Goal: Task Accomplishment & Management: Use online tool/utility

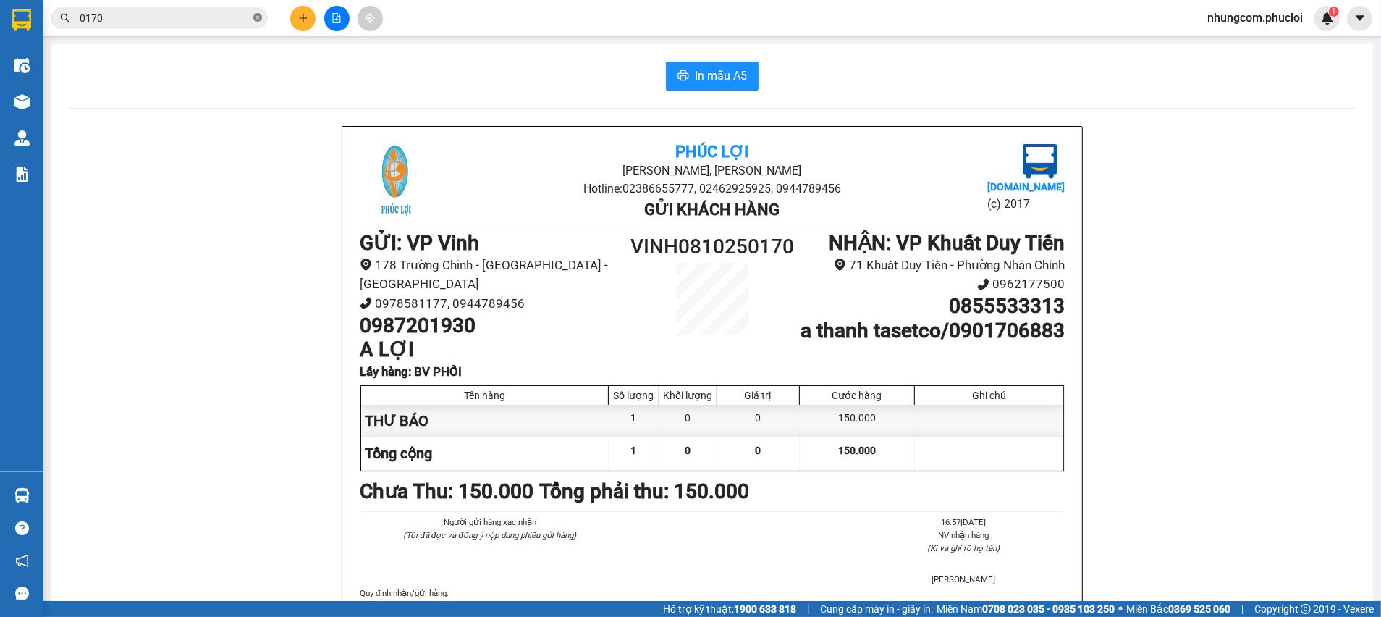
click at [258, 17] on icon "close-circle" at bounding box center [257, 17] width 9 height 9
click at [340, 20] on icon "file-add" at bounding box center [337, 18] width 8 height 10
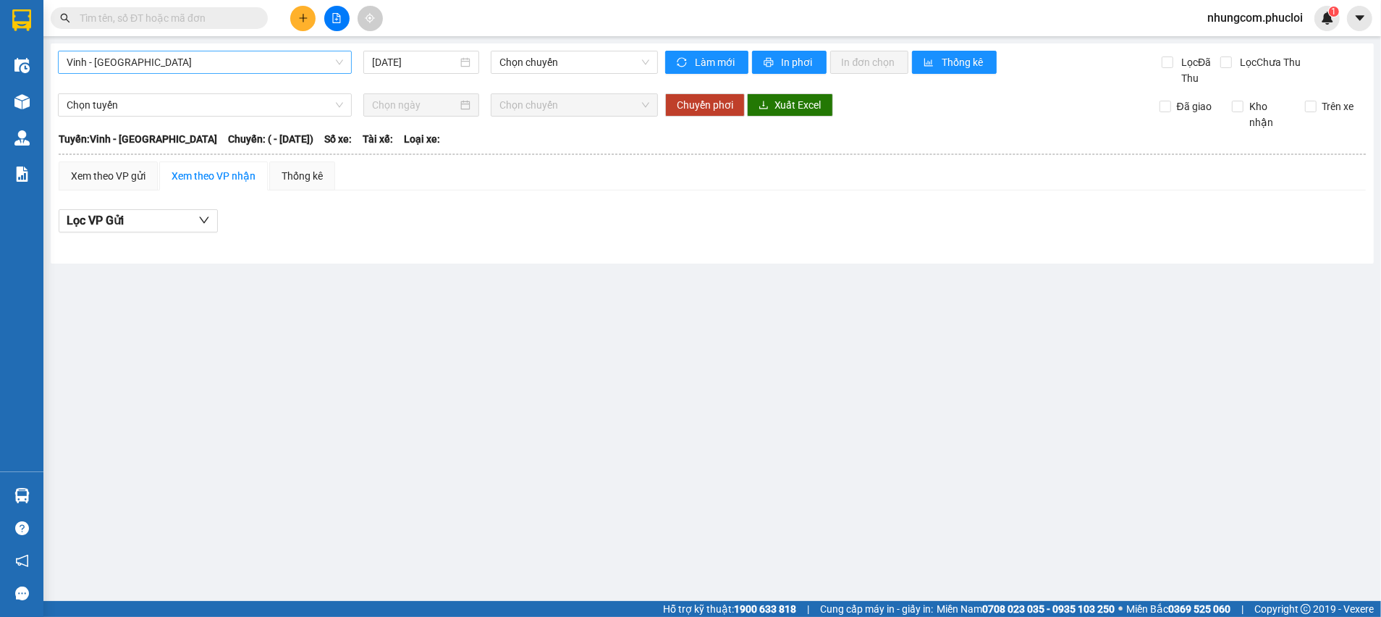
click at [307, 62] on span "Vinh - [GEOGRAPHIC_DATA]" at bounding box center [205, 62] width 277 height 22
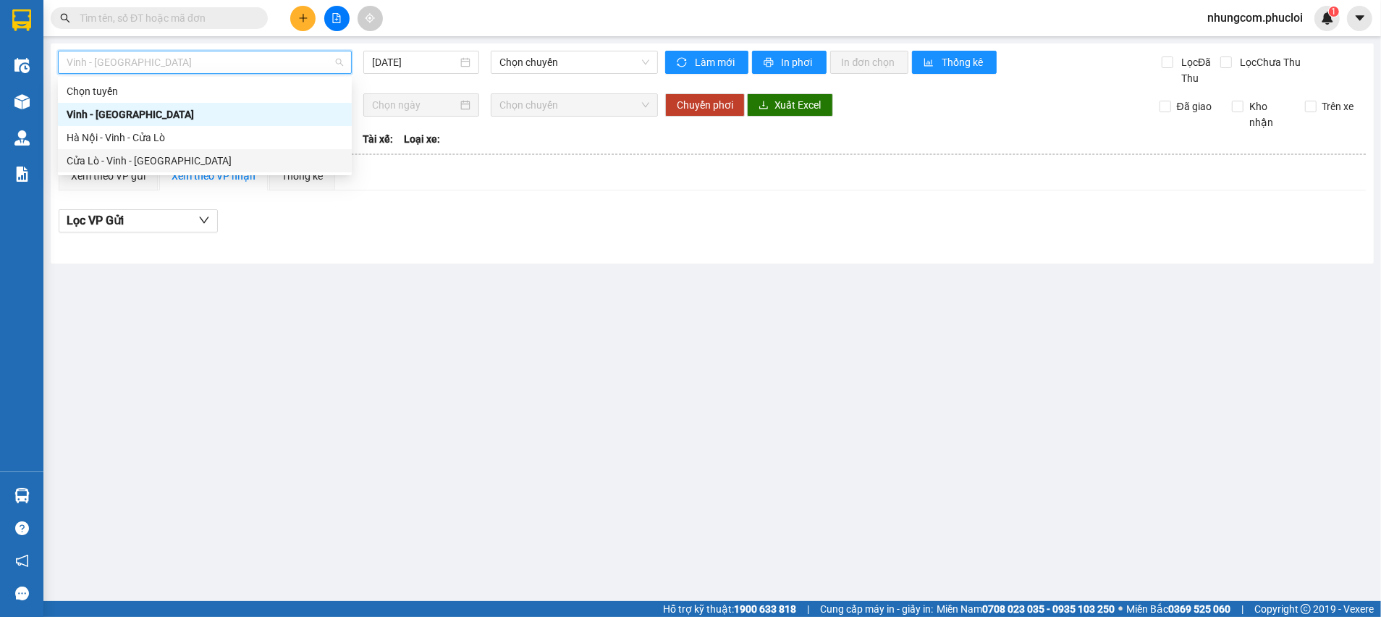
click at [146, 159] on div "Cửa Lò - Vinh - [GEOGRAPHIC_DATA]" at bounding box center [205, 161] width 277 height 16
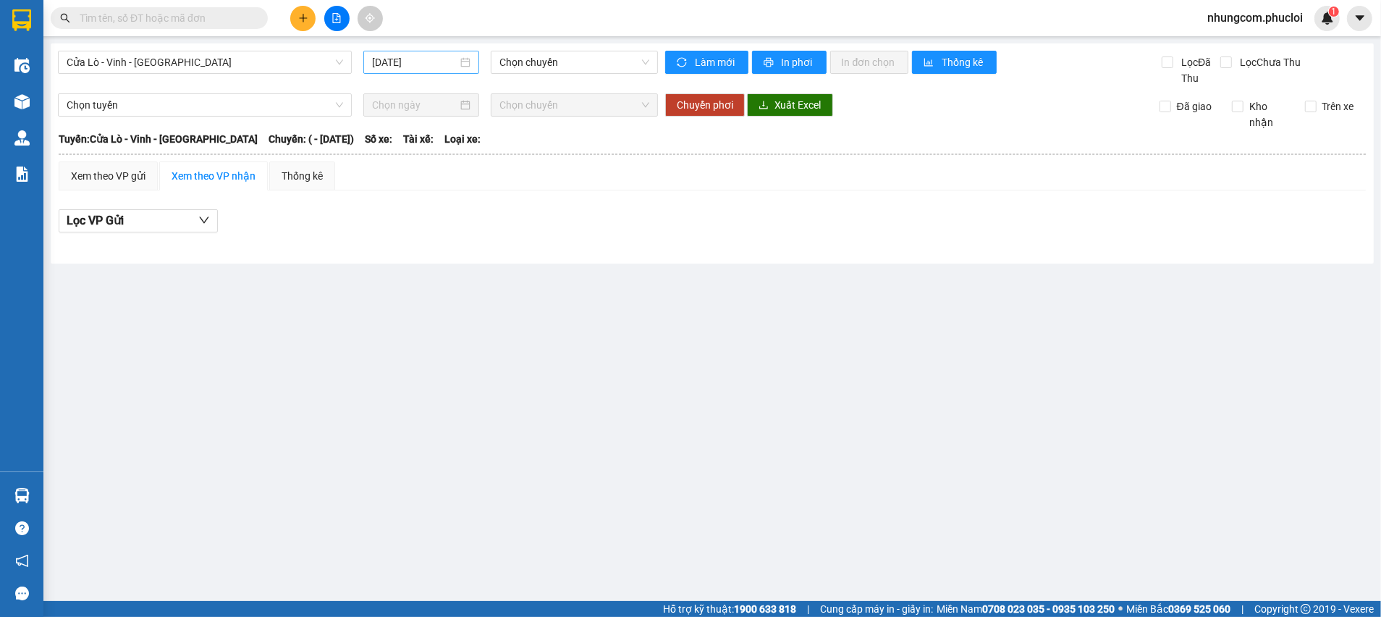
click at [470, 64] on div "[DATE]" at bounding box center [421, 62] width 98 height 16
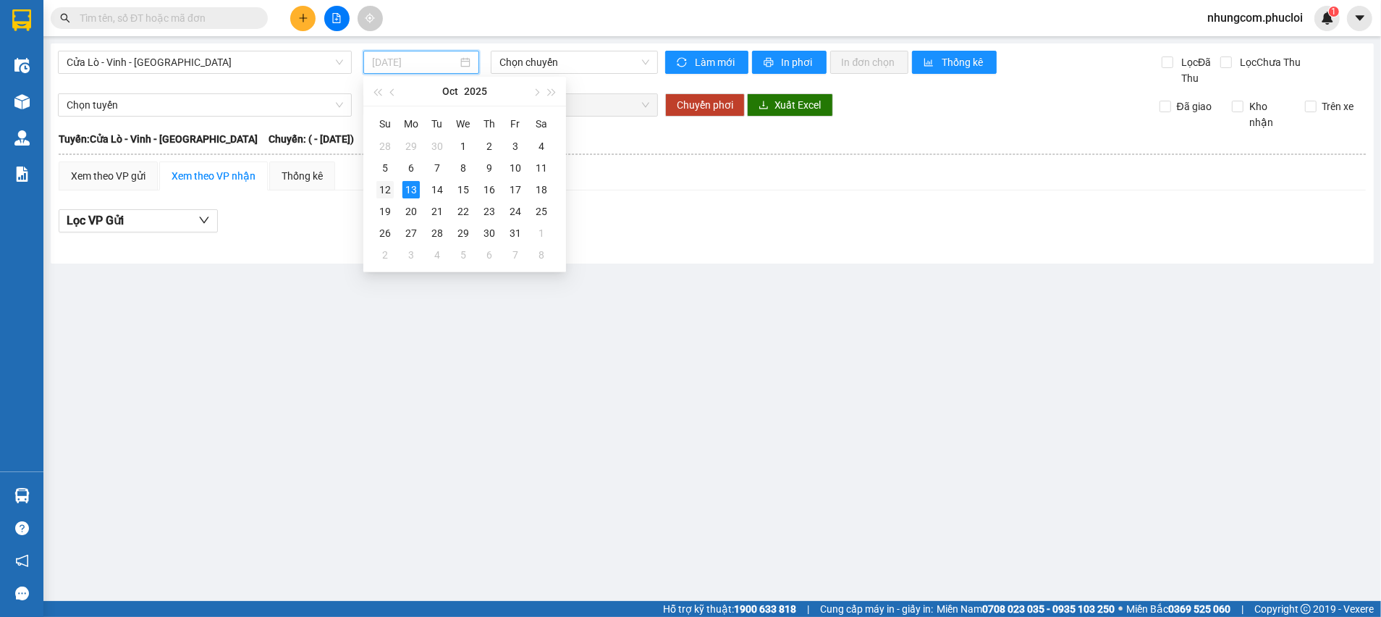
click at [387, 187] on div "12" at bounding box center [384, 189] width 17 height 17
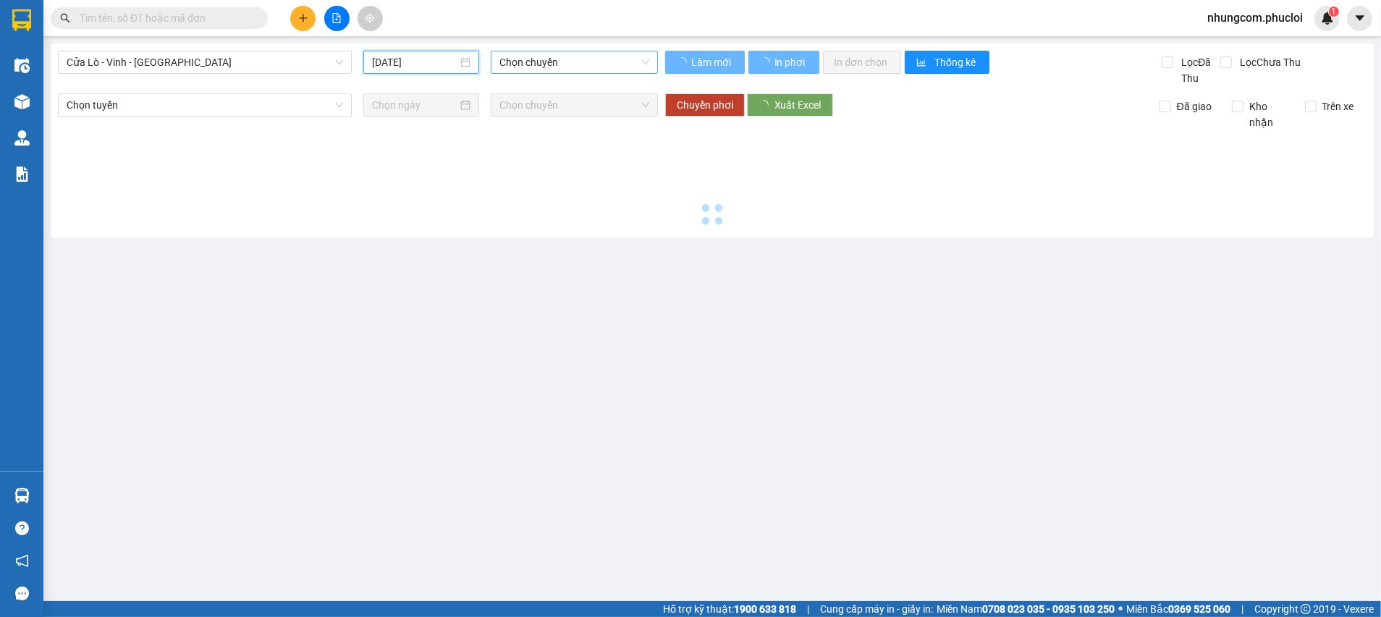
type input "[DATE]"
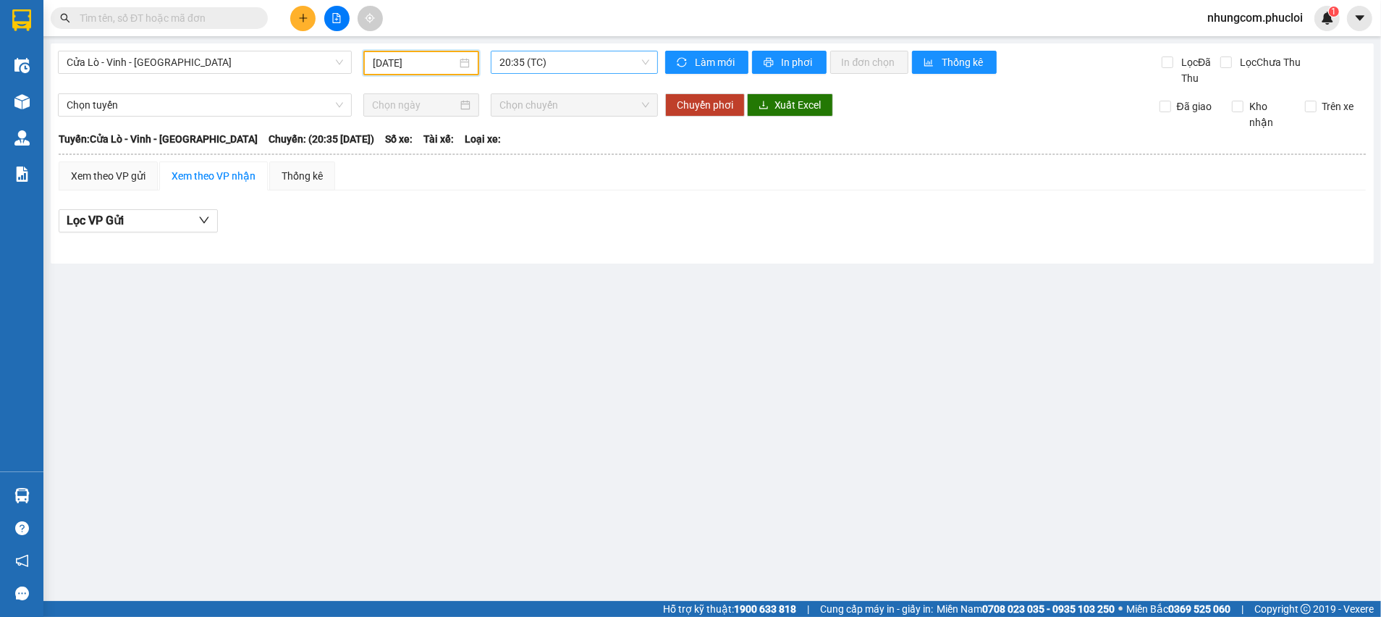
click at [542, 58] on span "20:35 (TC)" at bounding box center [574, 62] width 149 height 22
click at [518, 135] on div "22:00 (TC)" at bounding box center [556, 138] width 113 height 16
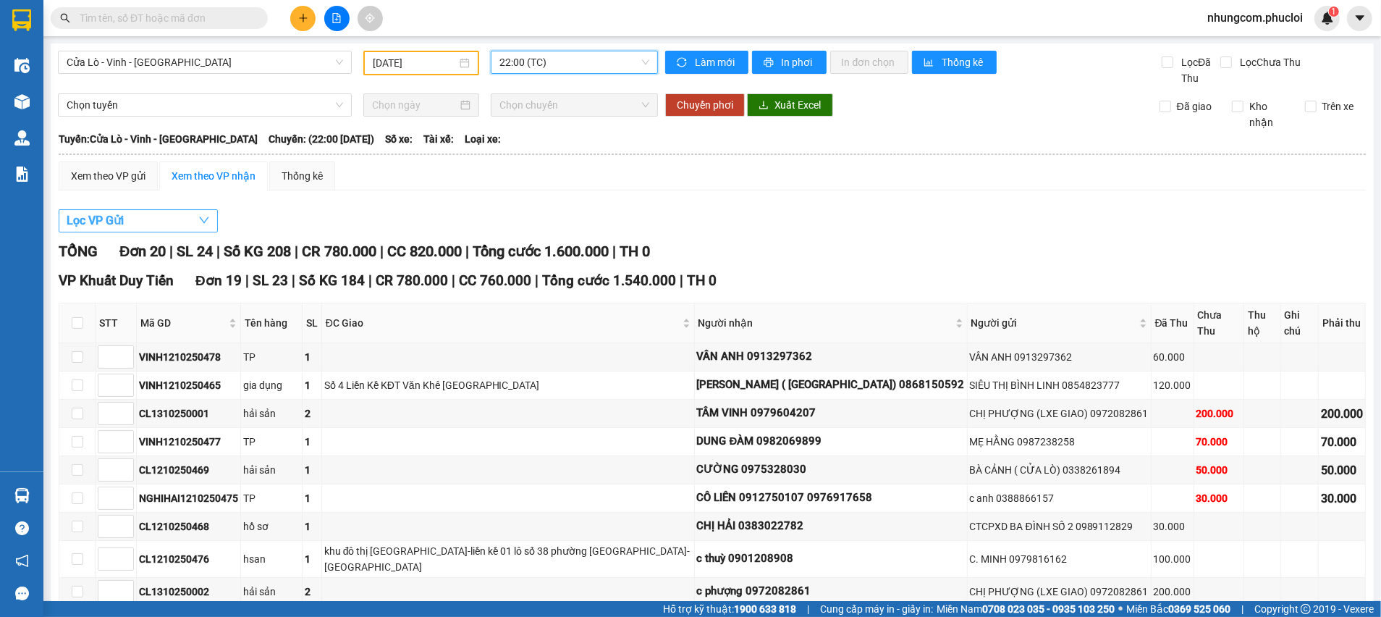
click at [137, 224] on button "Lọc VP Gửi" at bounding box center [138, 220] width 159 height 23
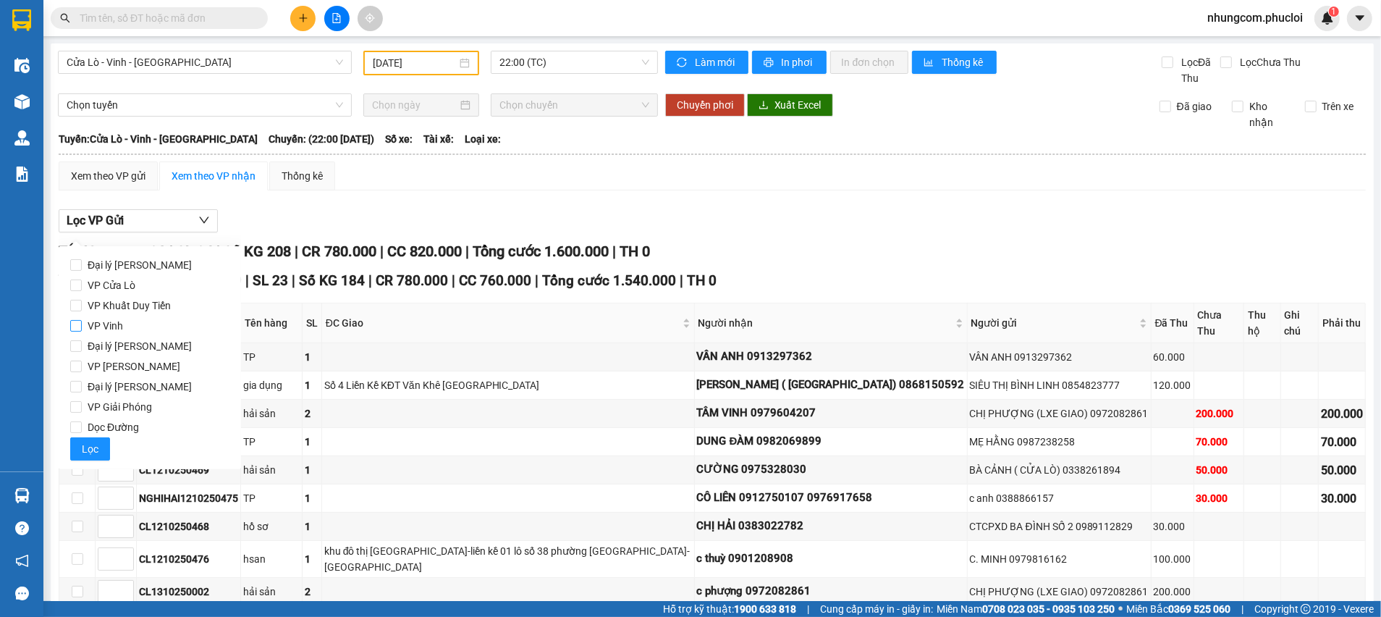
click at [114, 326] on span "VP Vinh" at bounding box center [105, 326] width 47 height 20
click at [82, 326] on input "VP Vinh" at bounding box center [76, 326] width 12 height 12
checkbox input "true"
click at [85, 447] on span "Lọc" at bounding box center [90, 449] width 17 height 16
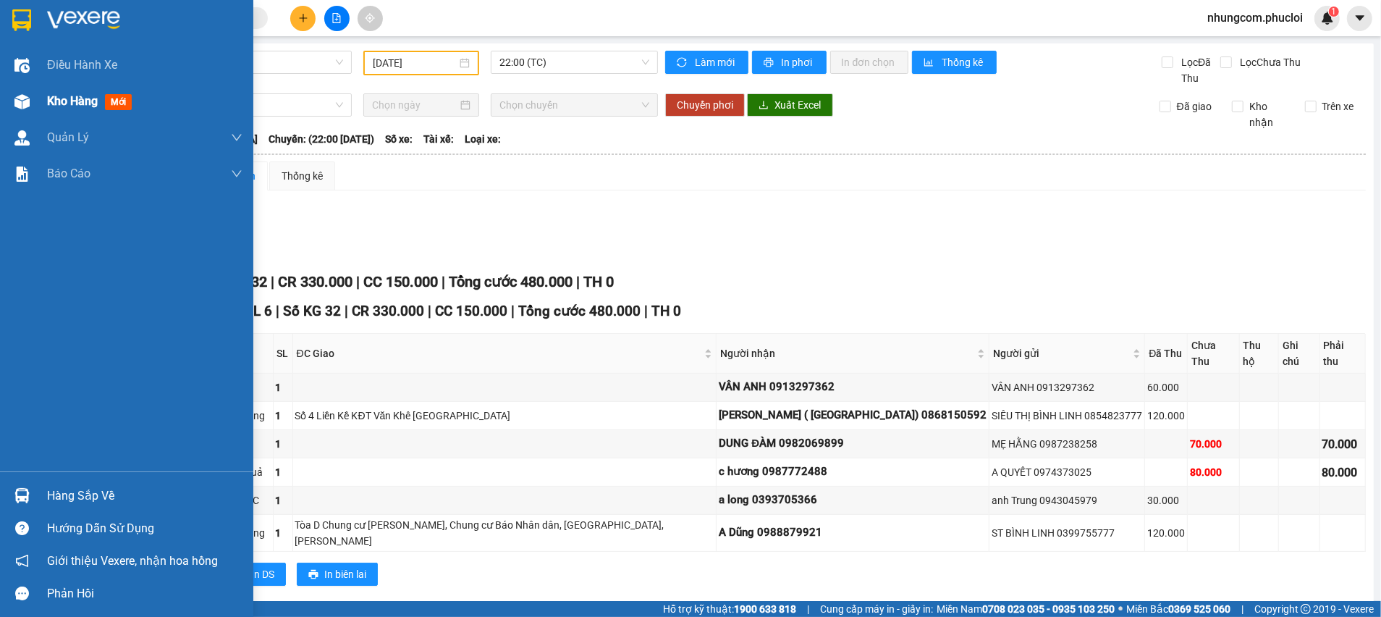
click at [108, 104] on span "mới" at bounding box center [118, 102] width 27 height 16
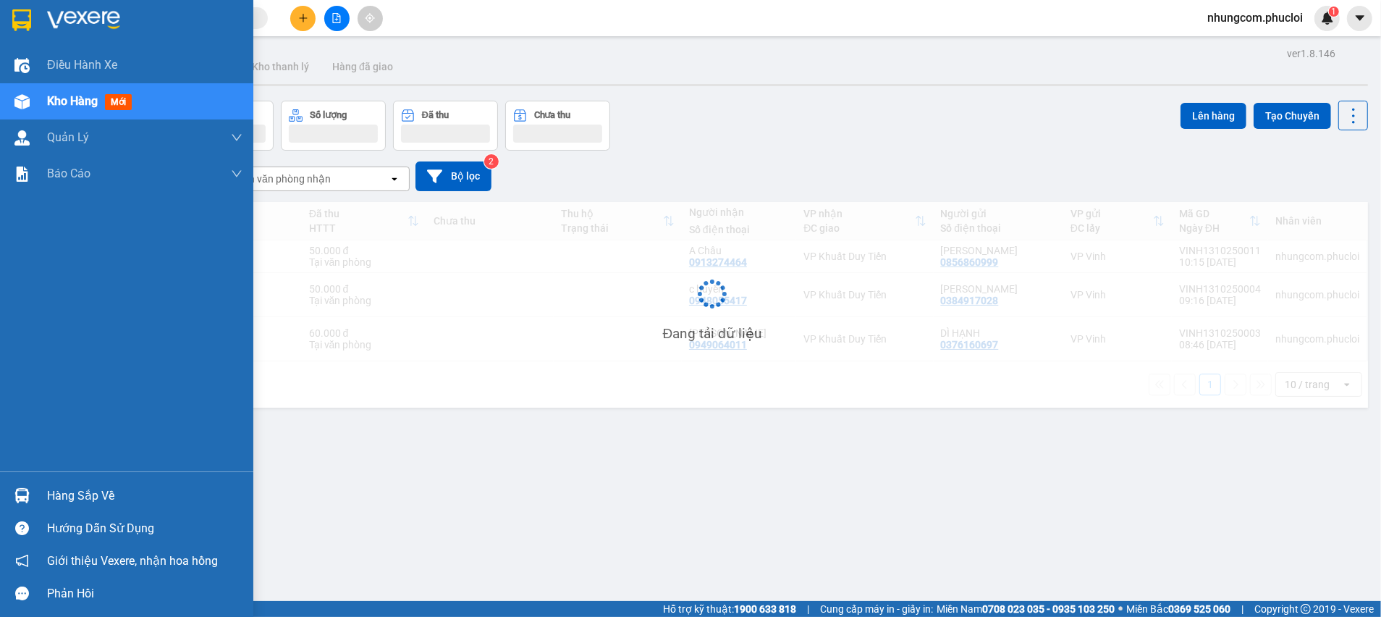
click at [111, 102] on span "mới" at bounding box center [118, 102] width 27 height 16
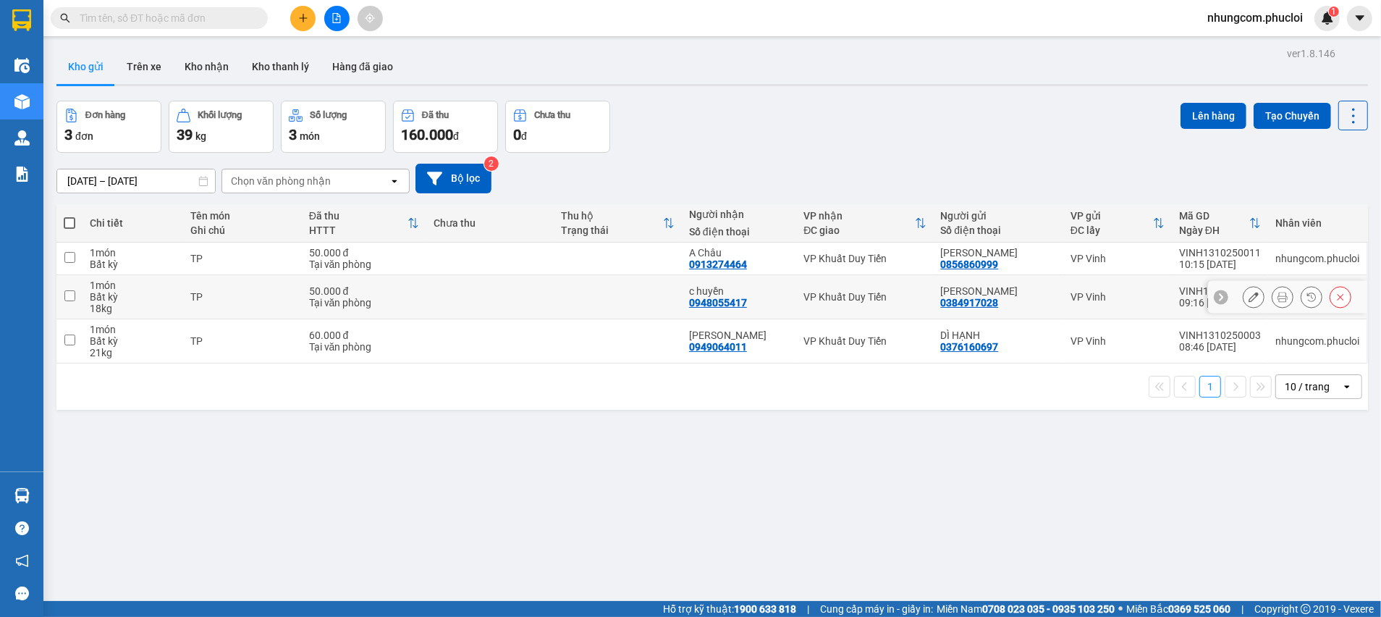
click at [69, 297] on input "checkbox" at bounding box center [69, 295] width 11 height 11
checkbox input "true"
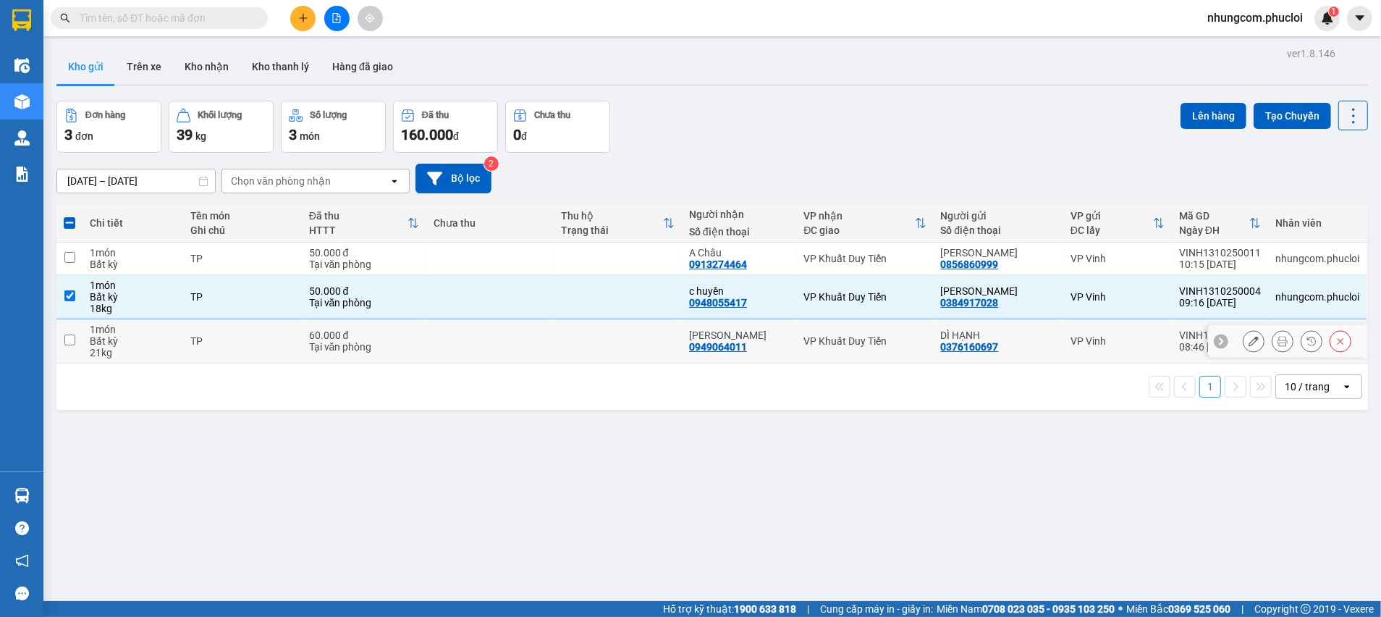
click at [70, 343] on input "checkbox" at bounding box center [69, 339] width 11 height 11
checkbox input "true"
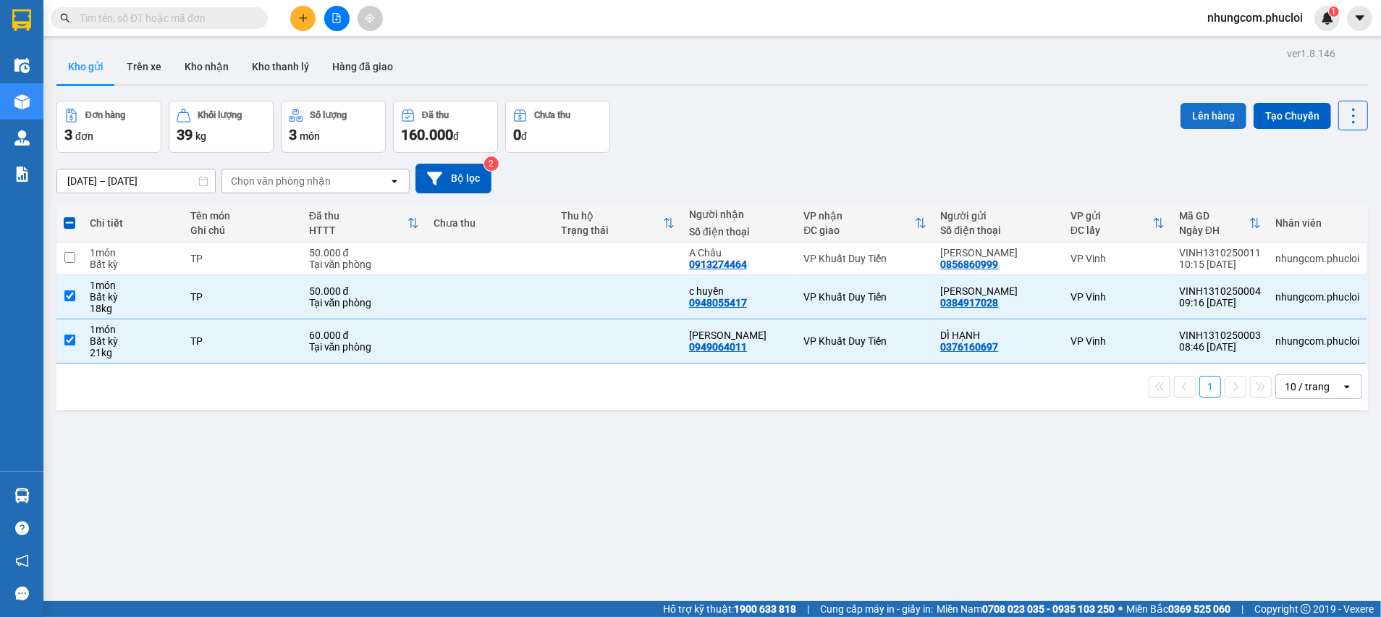
click at [1191, 117] on button "Lên hàng" at bounding box center [1214, 116] width 66 height 26
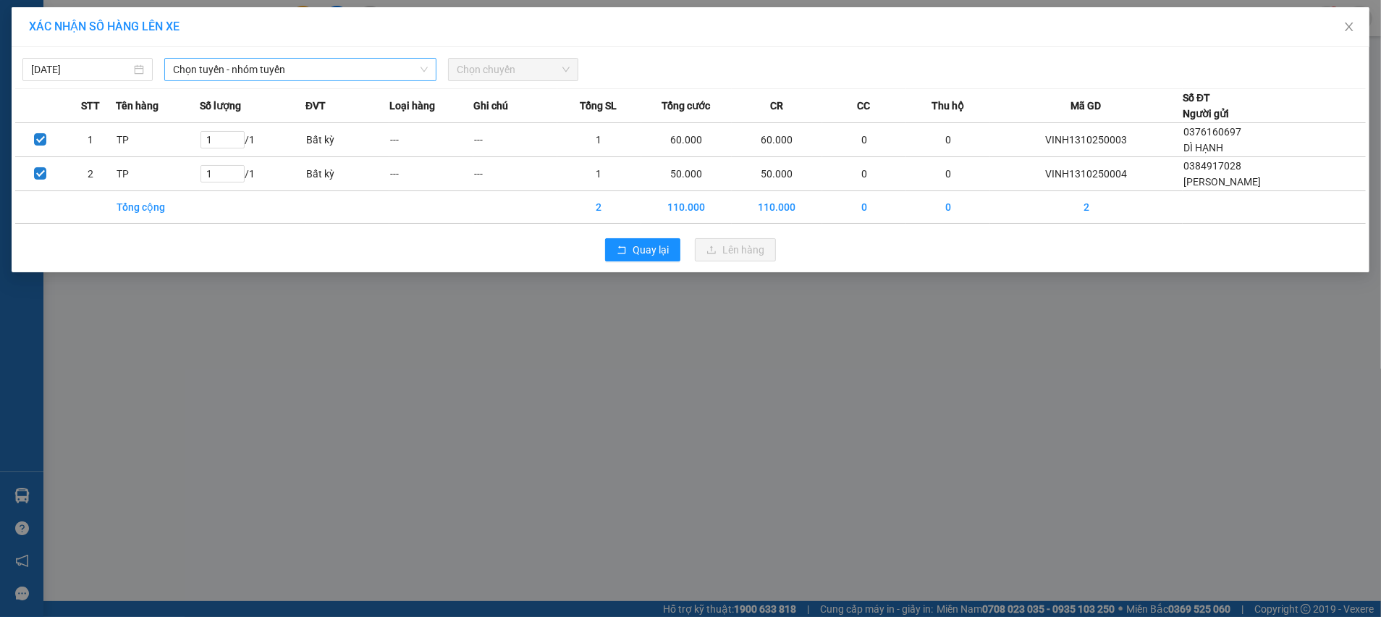
click at [286, 68] on span "Chọn tuyến - nhóm tuyến" at bounding box center [300, 70] width 255 height 22
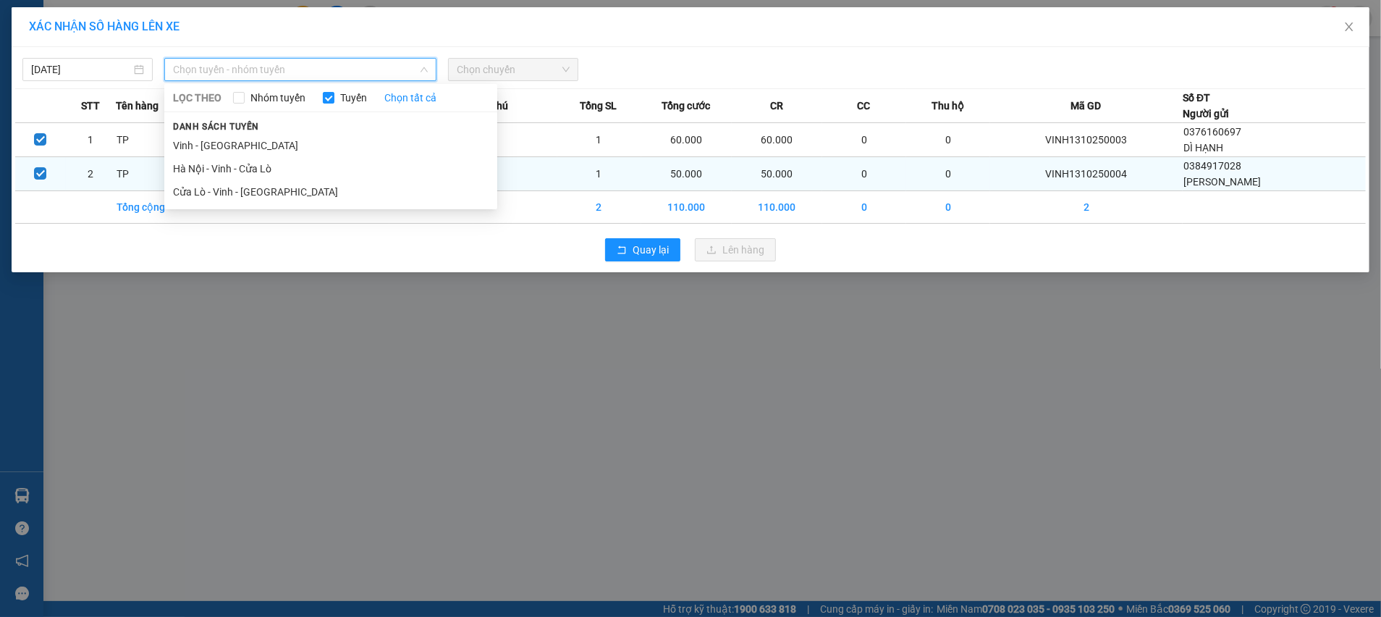
drag, startPoint x: 216, startPoint y: 193, endPoint x: 367, endPoint y: 174, distance: 151.8
click at [222, 193] on li "Cửa Lò - Vinh - [GEOGRAPHIC_DATA]" at bounding box center [330, 191] width 333 height 23
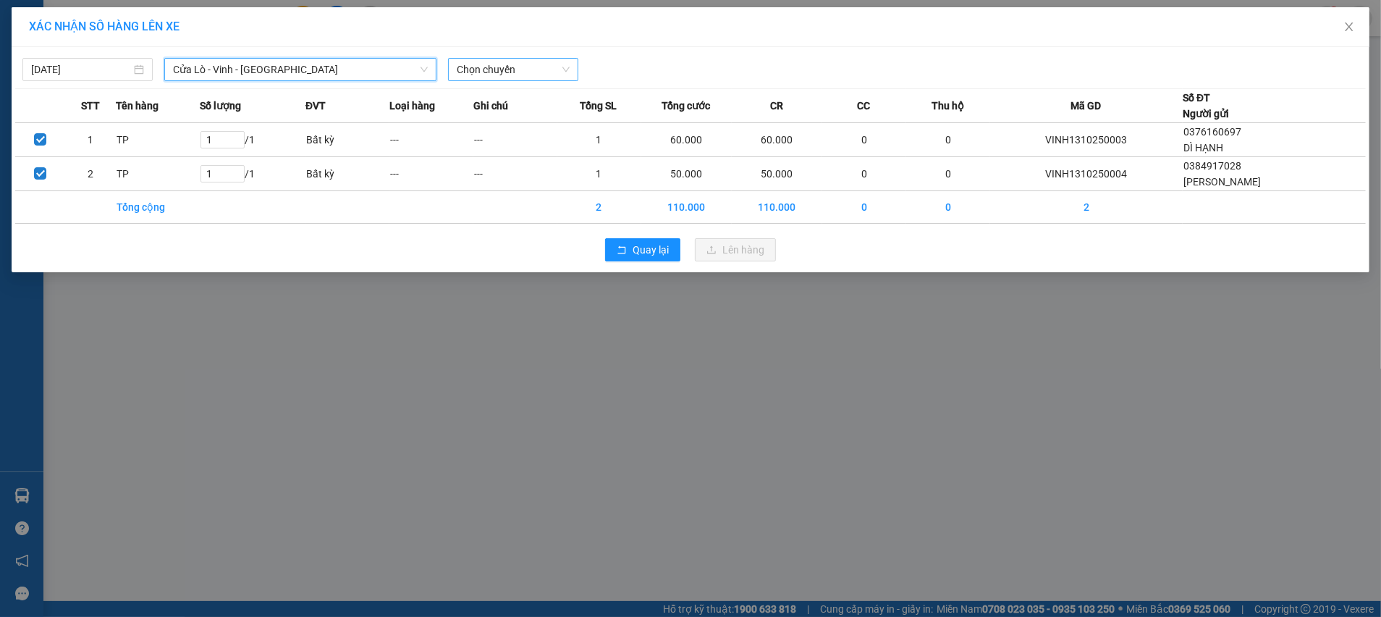
click at [539, 70] on span "Chọn chuyến" at bounding box center [513, 70] width 113 height 22
click at [538, 70] on span "Chọn chuyến" at bounding box center [513, 70] width 113 height 22
click at [662, 250] on span "Quay lại" at bounding box center [651, 250] width 36 height 16
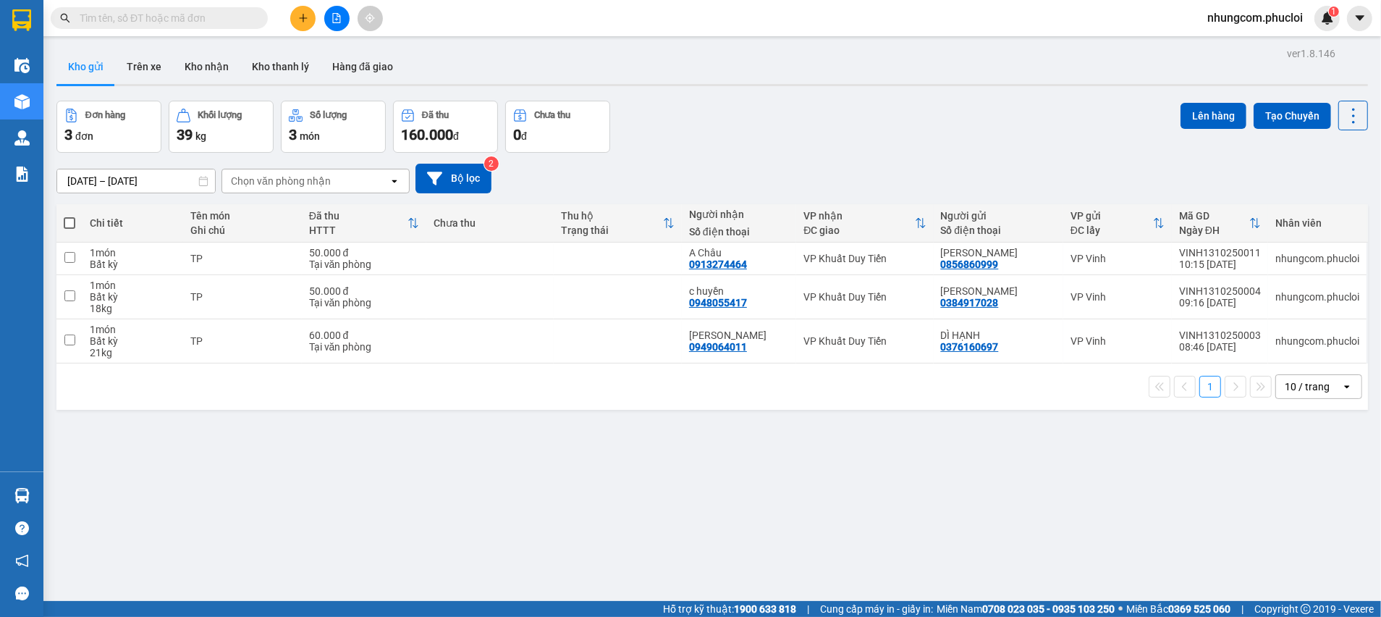
click at [523, 449] on div "ver 1.8.146 Kho gửi Trên xe Kho nhận Kho thanh [PERSON_NAME] đã giao Đơn hàng 3…" at bounding box center [712, 351] width 1323 height 617
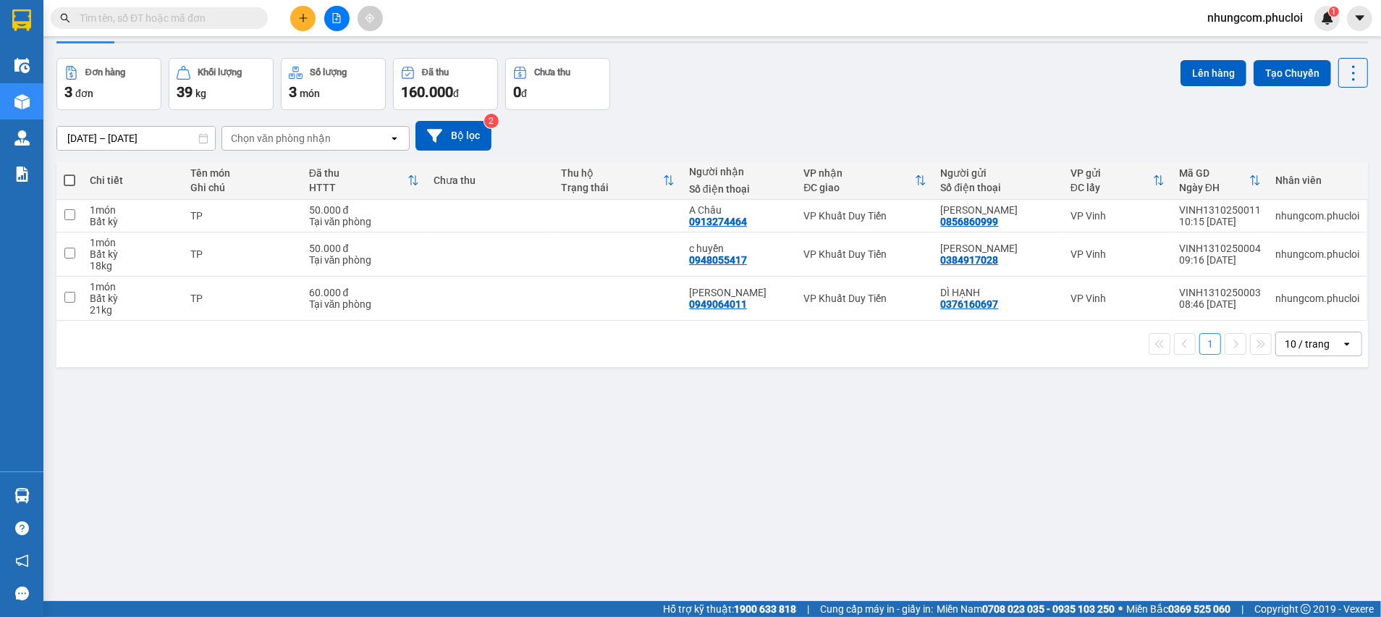
scroll to position [66, 0]
